Goal: Communication & Community: Answer question/provide support

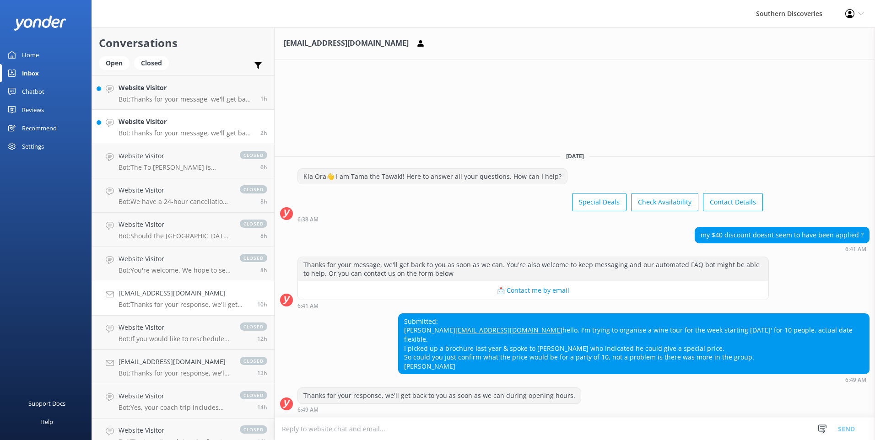
click at [195, 125] on h4 "Website Visitor" at bounding box center [185, 122] width 135 height 10
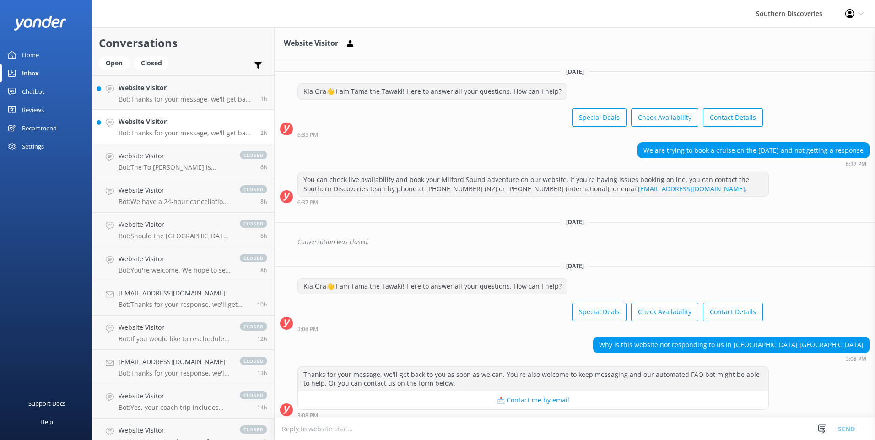
scroll to position [6, 0]
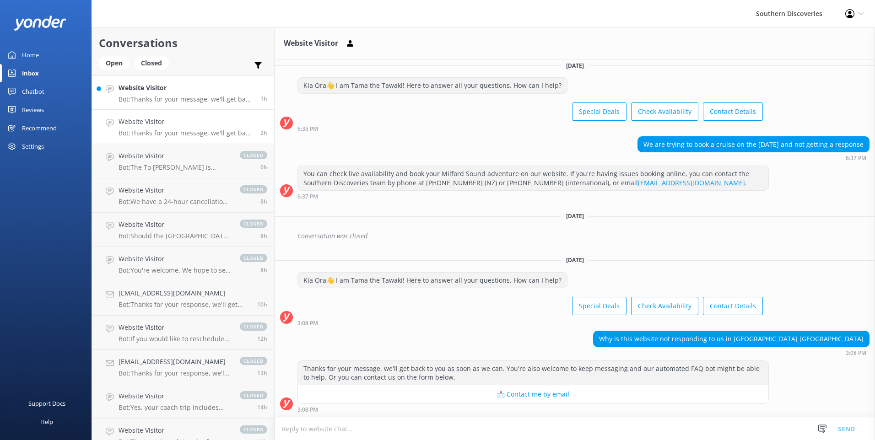
click at [193, 82] on link "Website Visitor Bot: Thanks for your message, we'll get back to you as soon as …" at bounding box center [183, 92] width 182 height 34
